Goal: Task Accomplishment & Management: Manage account settings

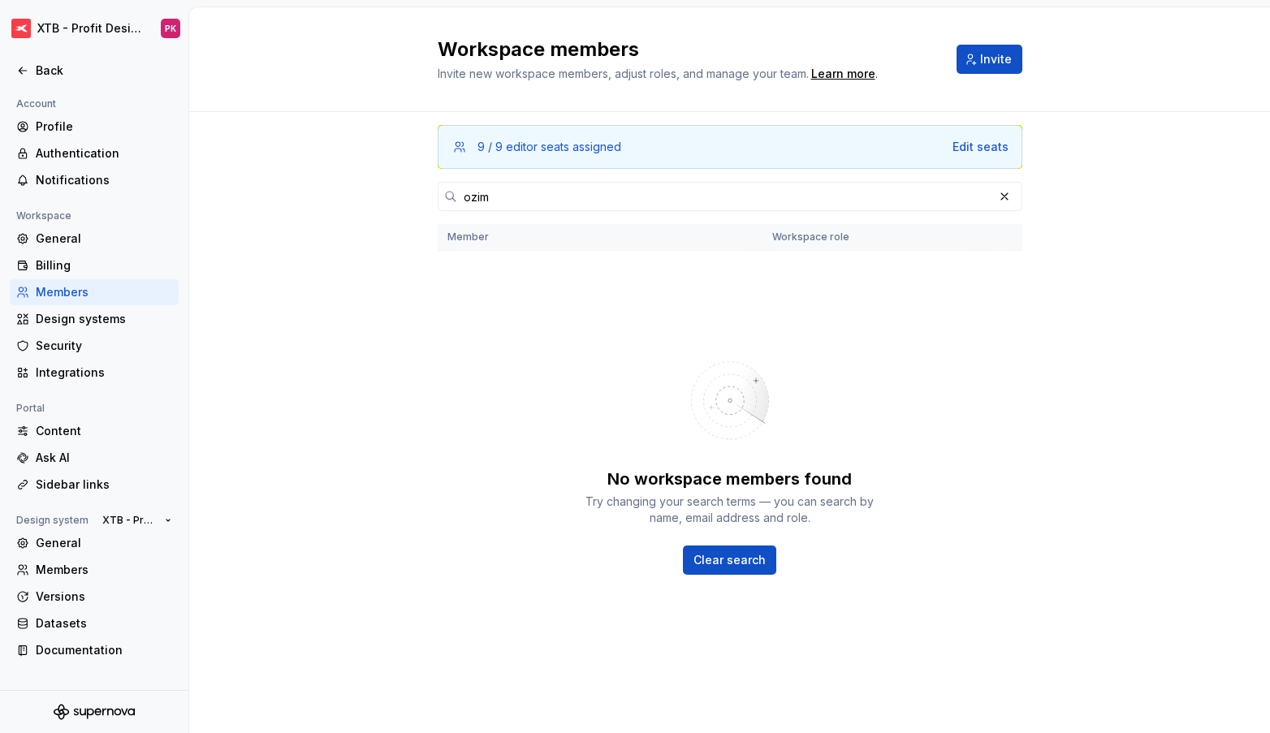
click at [593, 264] on div "No workspace members found Try changing your search terms — you can search by n…" at bounding box center [730, 459] width 584 height 390
click at [991, 64] on span "Invite" at bounding box center [996, 59] width 32 height 16
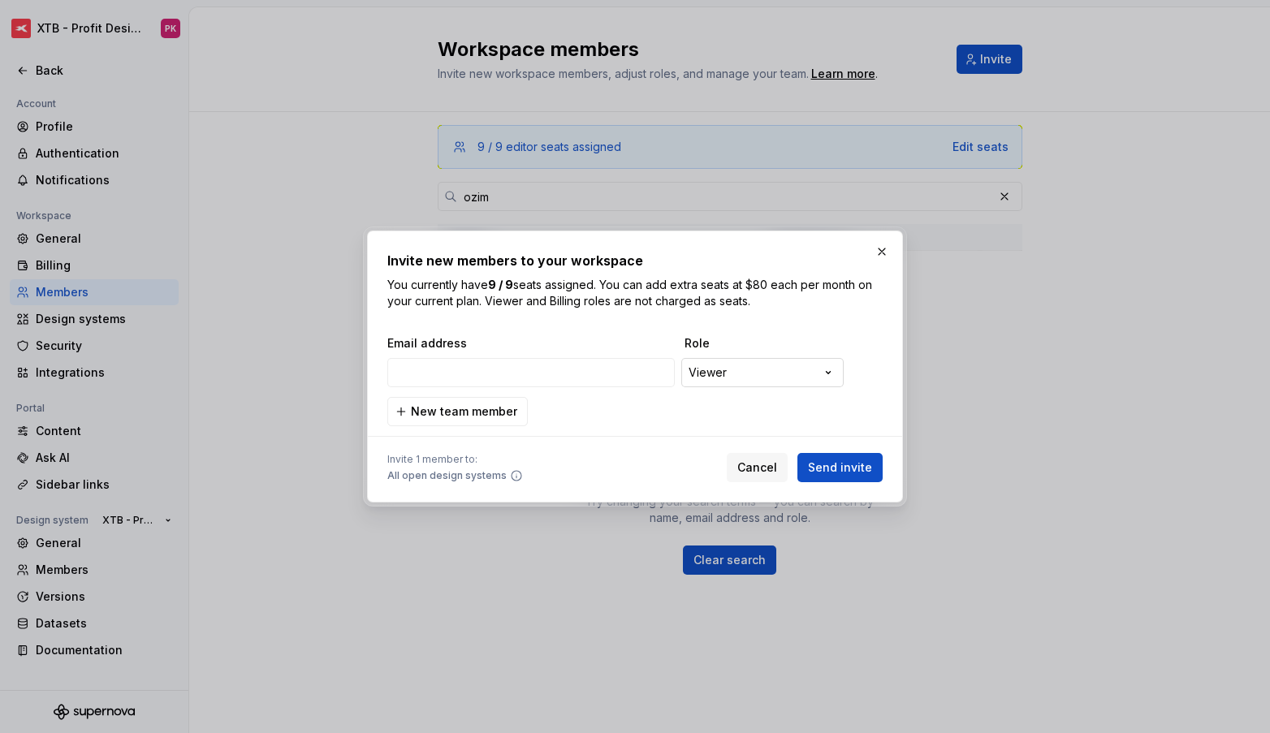
click at [775, 382] on div "**********" at bounding box center [635, 366] width 1270 height 733
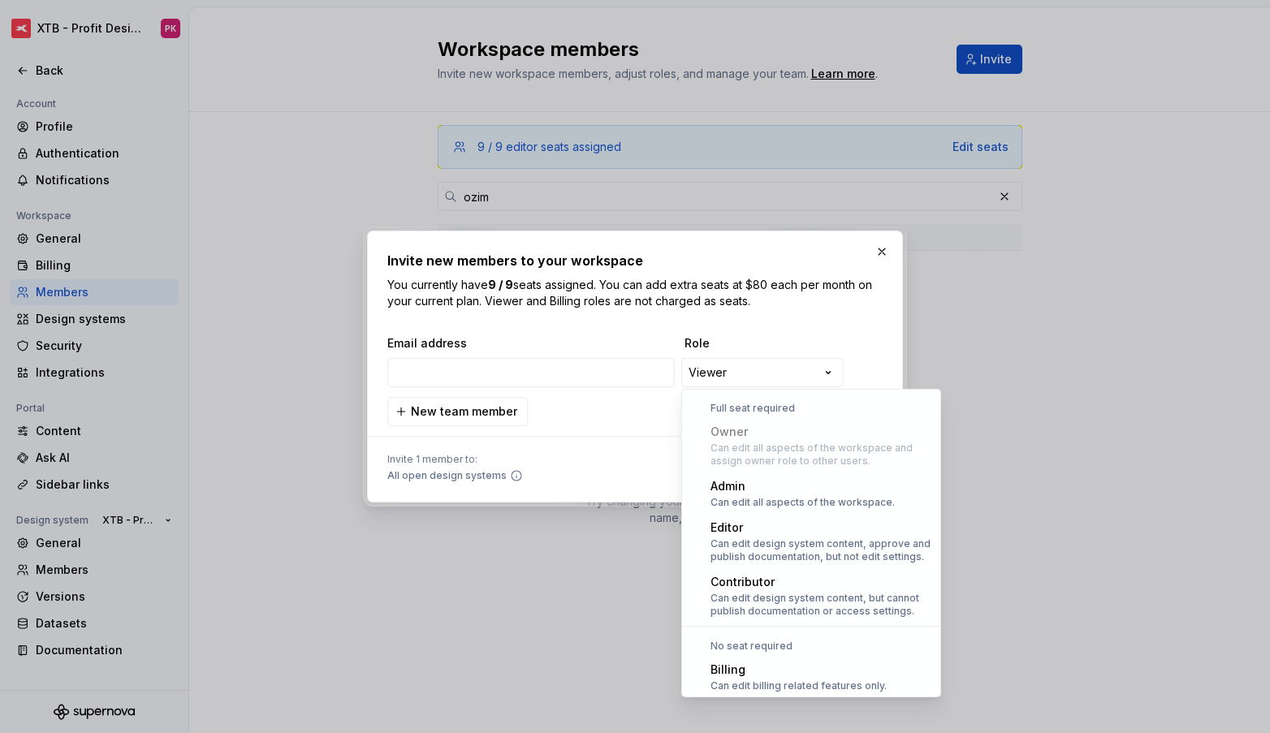
select select "*****"
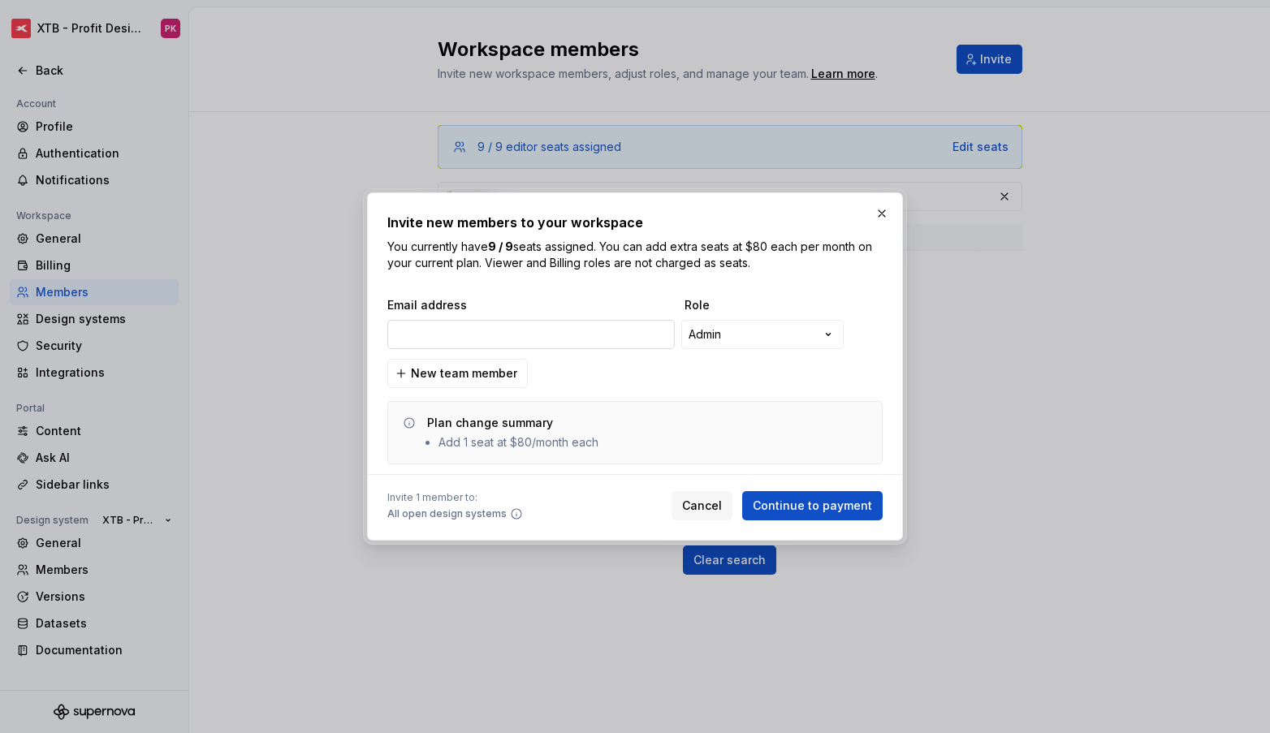
click at [485, 327] on input "email" at bounding box center [530, 334] width 287 height 29
type input "p"
type input "d"
type input "monika"
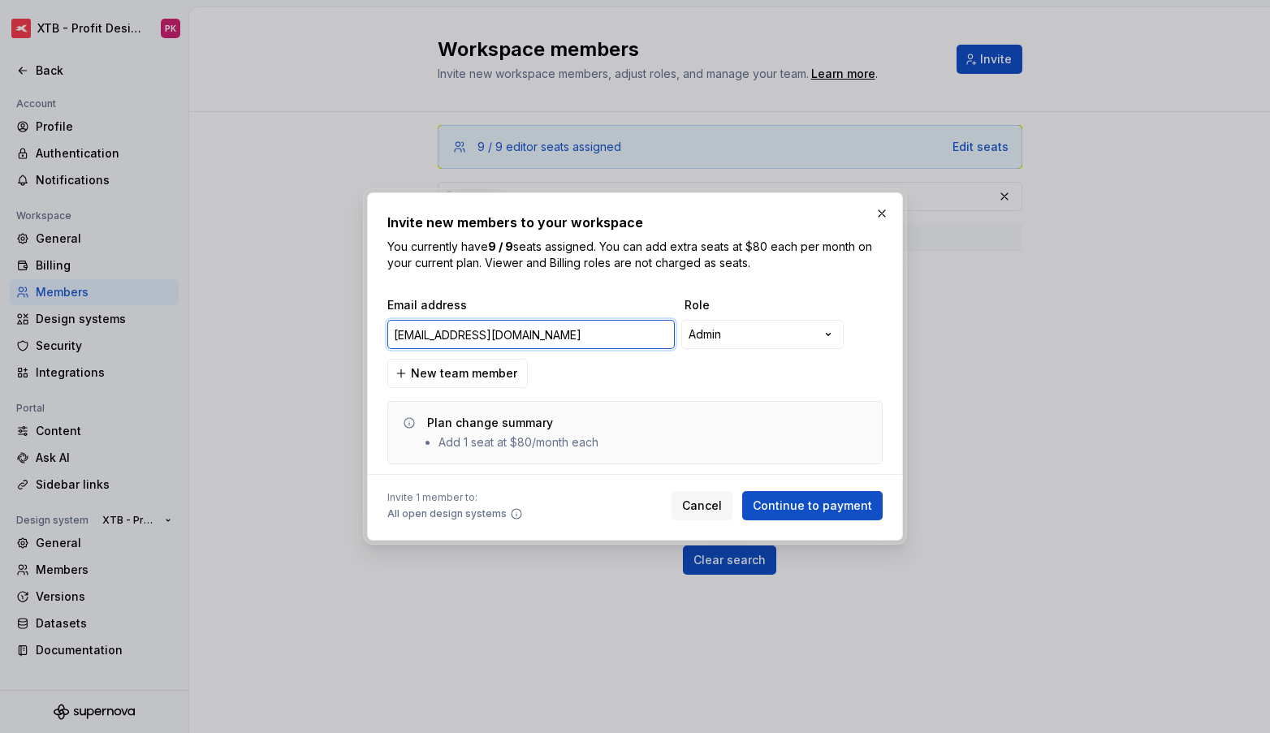
type input "[EMAIL_ADDRESS][DOMAIN_NAME]"
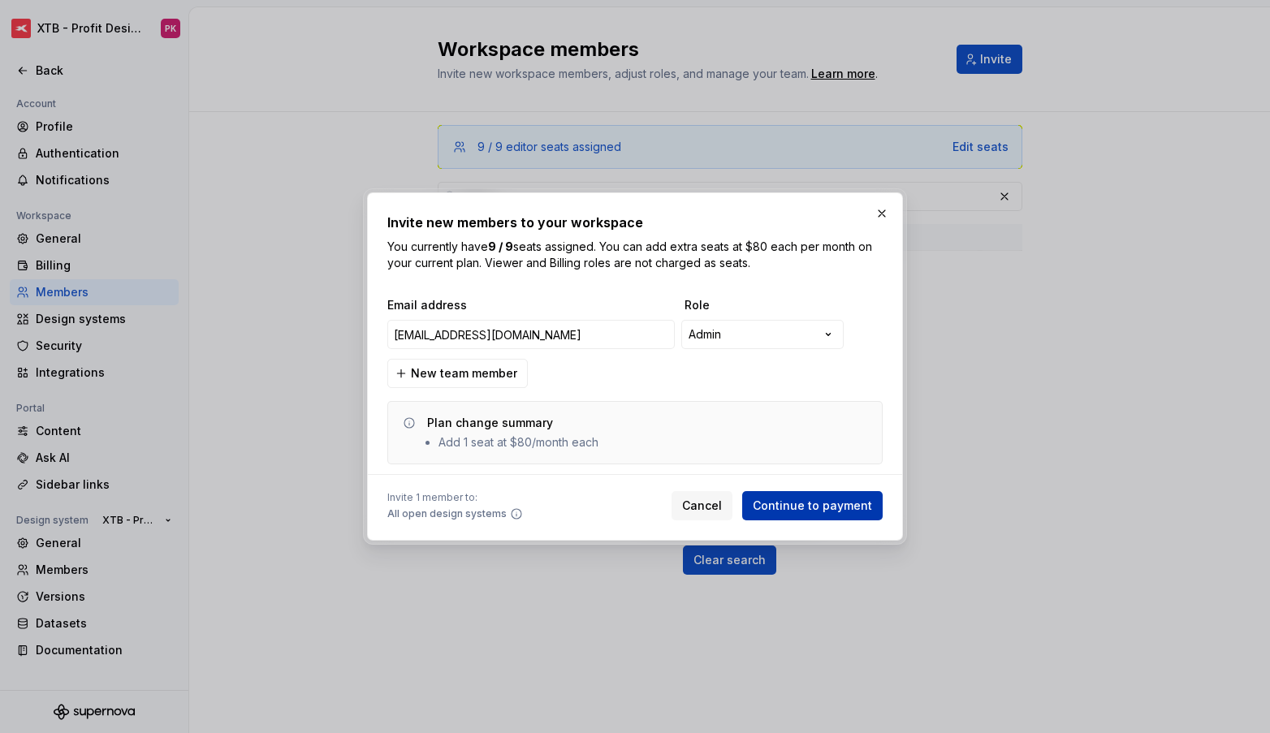
click at [820, 511] on span "Continue to payment" at bounding box center [811, 506] width 119 height 16
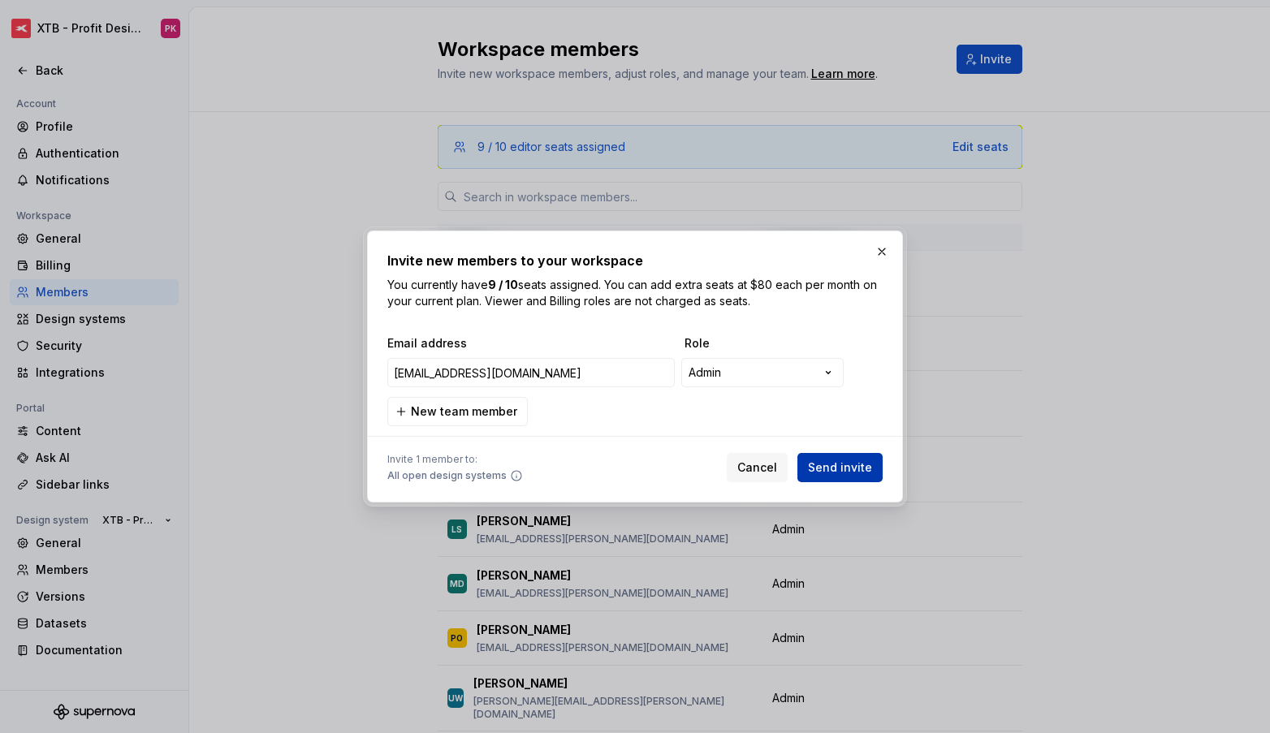
click at [822, 464] on span "Send invite" at bounding box center [840, 467] width 64 height 16
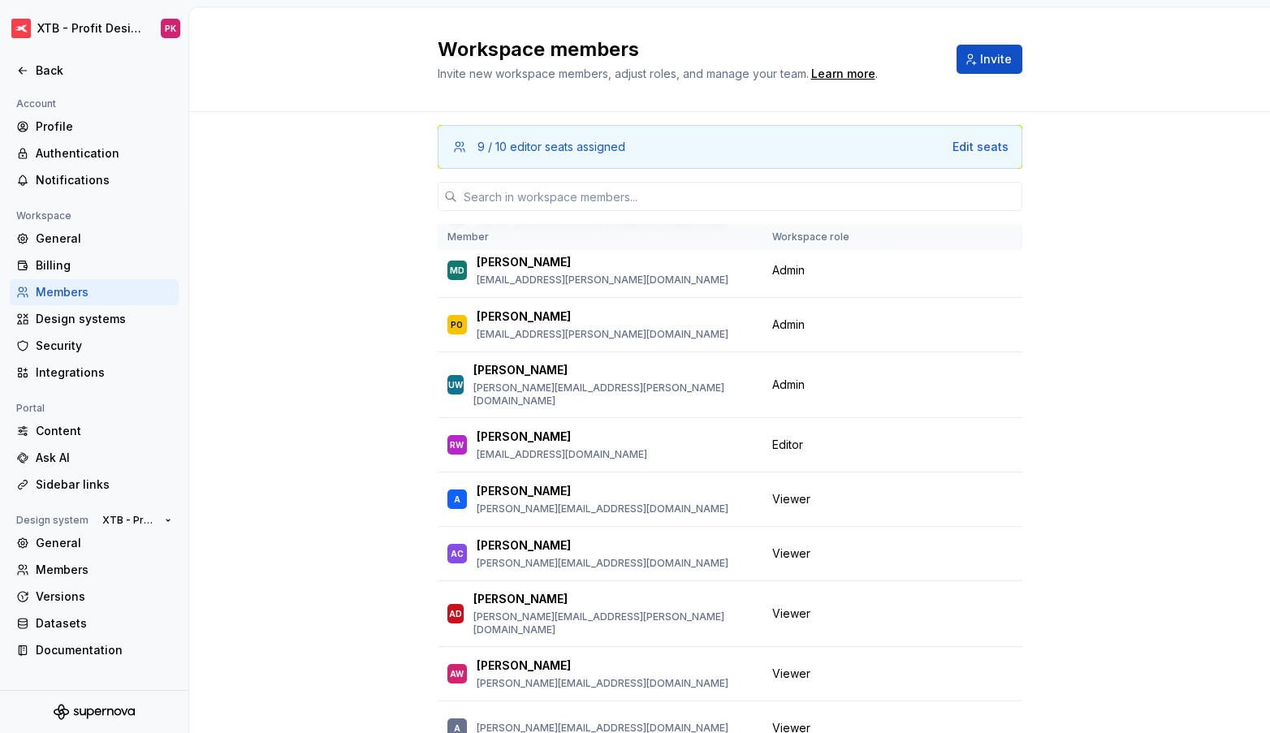
scroll to position [310, 0]
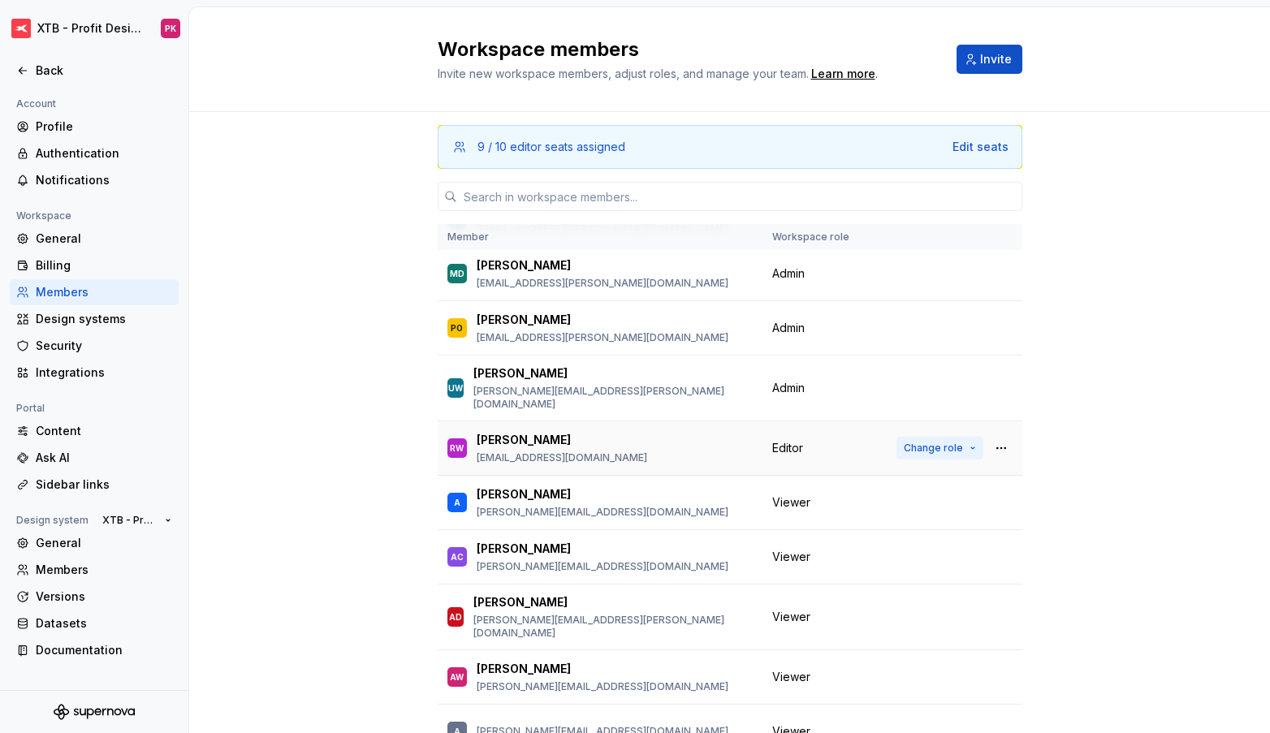
click at [969, 437] on button "Change role" at bounding box center [939, 448] width 87 height 23
click at [1045, 397] on div "9 / 10 editor seats assigned Edit seats Member Workspace role PK [PERSON_NAME] …" at bounding box center [729, 475] width 1080 height 726
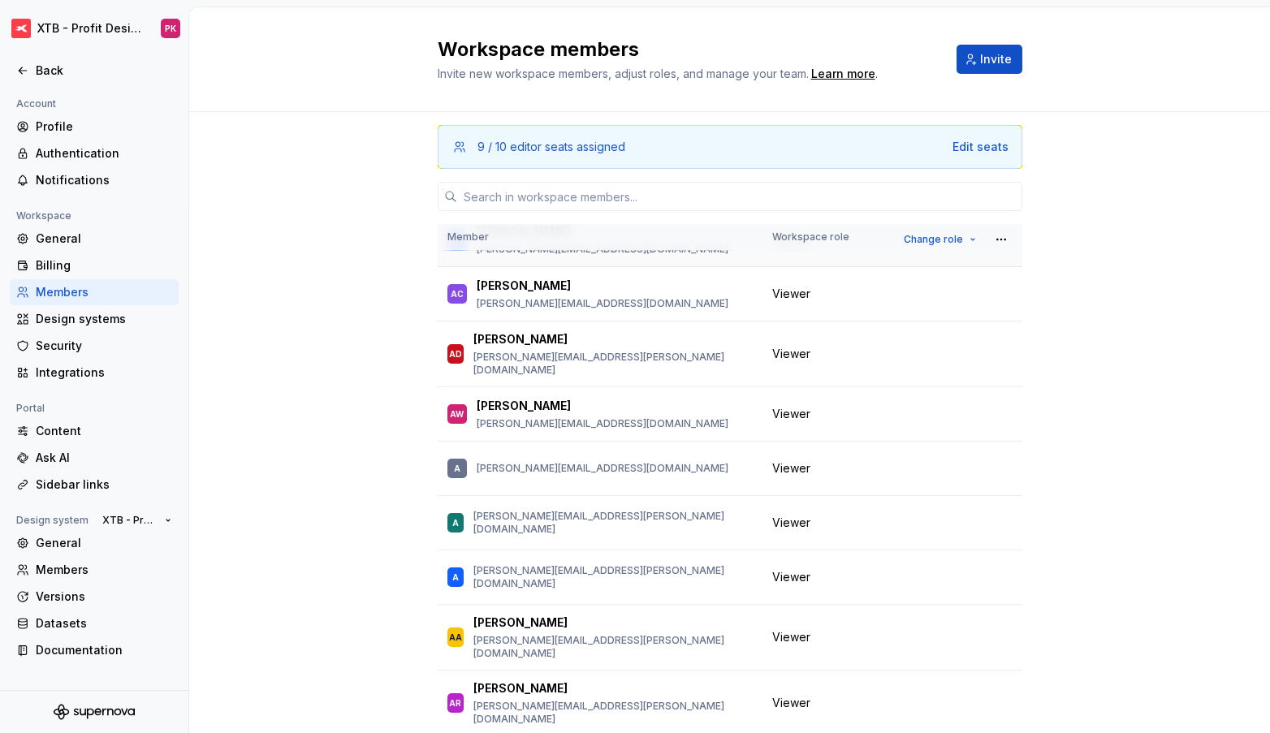
scroll to position [0, 0]
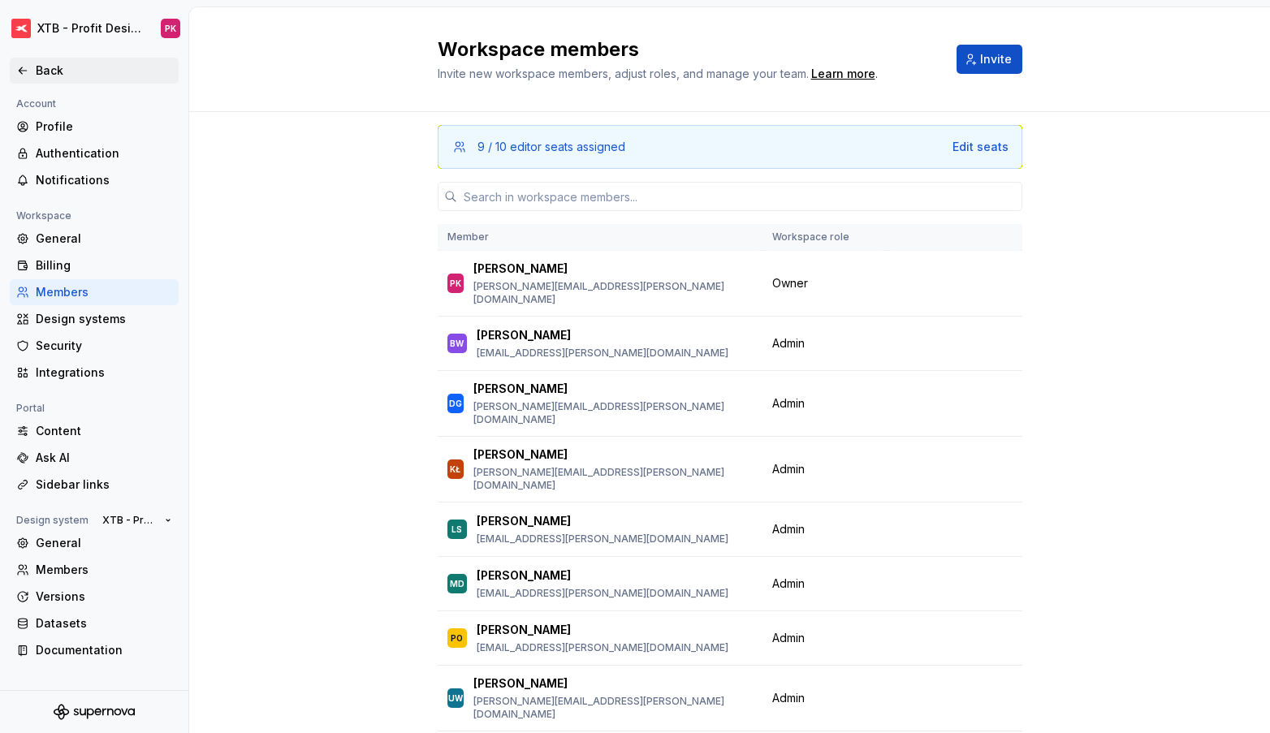
click at [67, 66] on div "Back" at bounding box center [104, 71] width 136 height 16
